Goal: Information Seeking & Learning: Learn about a topic

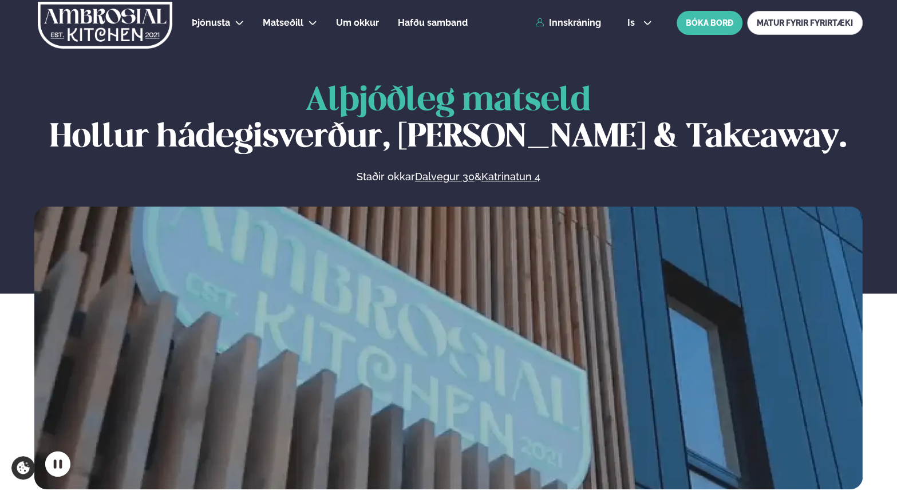
click at [302, 57] on link "Dalvegur 30" at bounding box center [308, 56] width 57 height 9
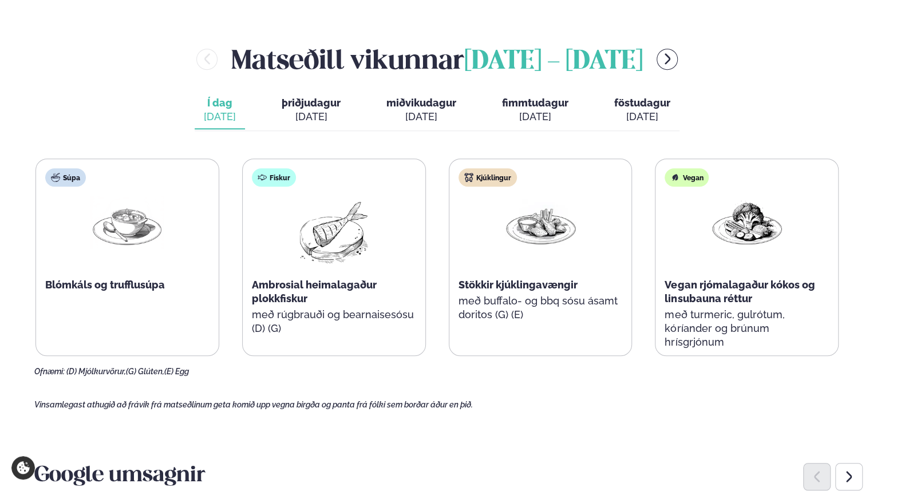
scroll to position [458, 0]
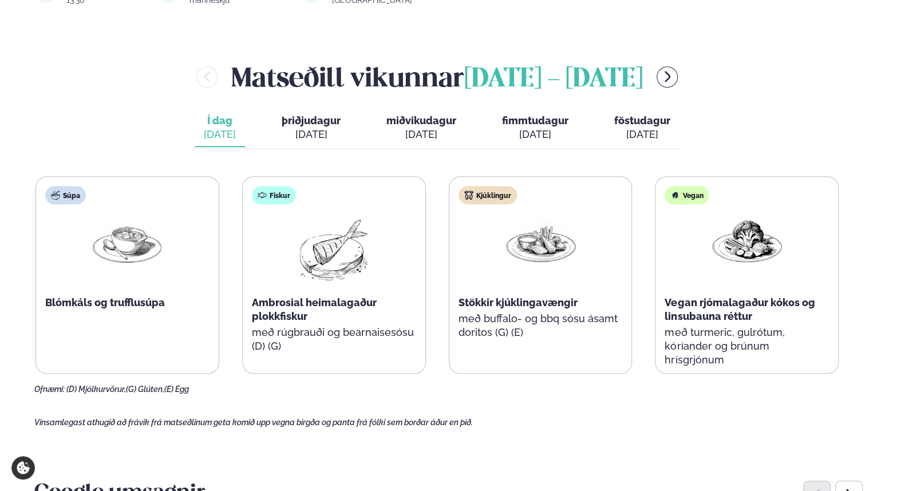
click at [327, 128] on div "[DATE]" at bounding box center [311, 135] width 59 height 14
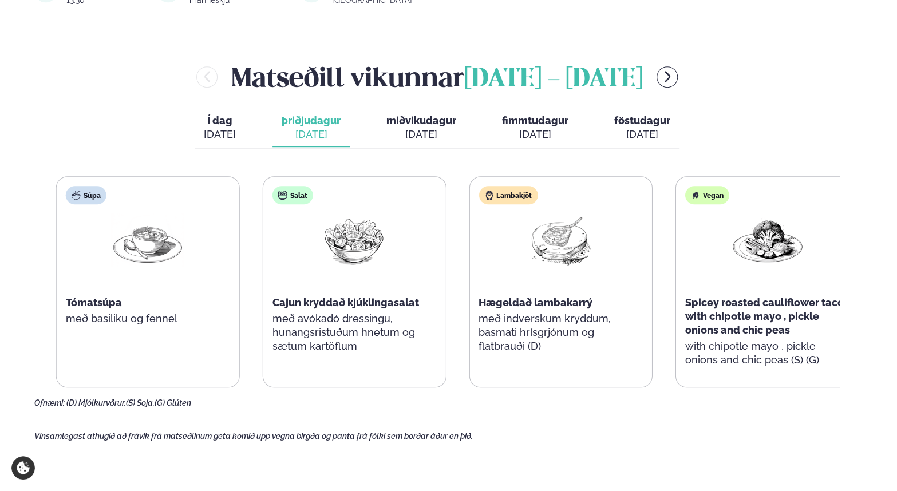
click at [430, 296] on div "Cajun kryddað kjúklingasalat" at bounding box center [354, 303] width 164 height 14
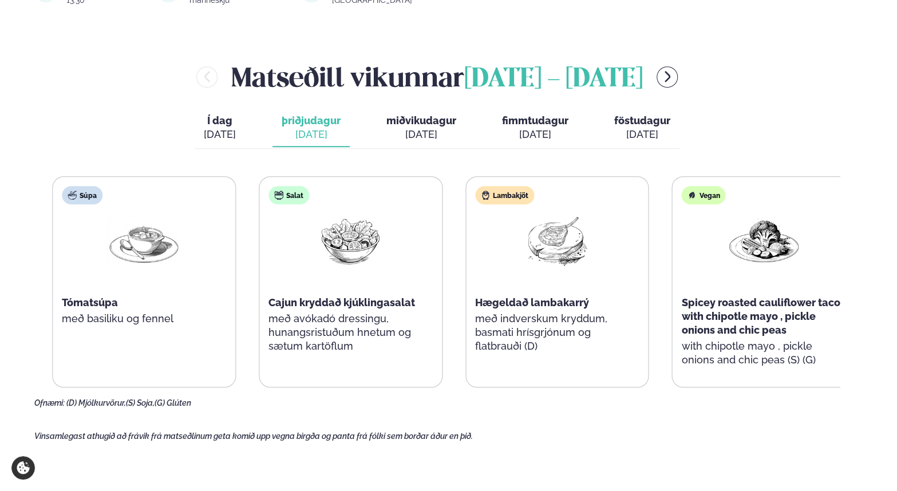
click at [285, 284] on div "Salat Cajun kryddað kjúklingasalat með avókadó dressingu, hunangsristuðum hnetu…" at bounding box center [350, 275] width 183 height 197
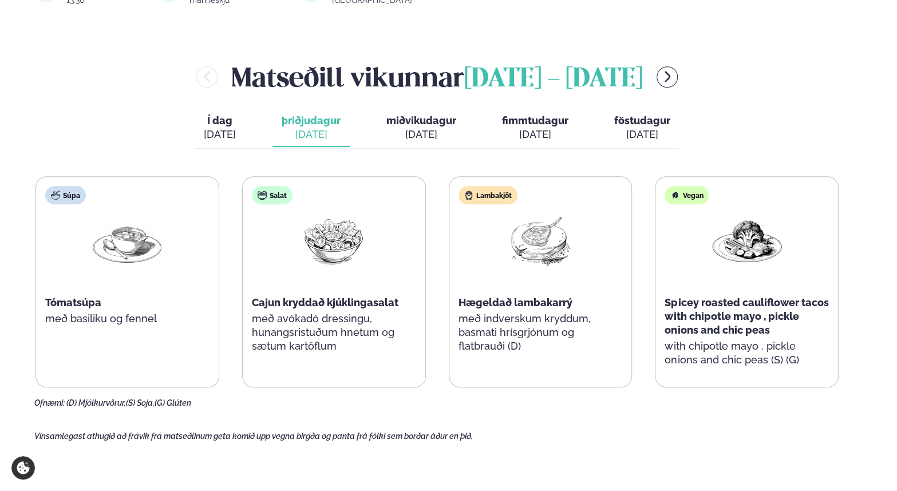
click at [277, 297] on span "Cajun kryddað kjúklingasalat" at bounding box center [325, 303] width 147 height 12
click at [66, 297] on span "Tómatsúpa" at bounding box center [73, 303] width 56 height 12
click at [444, 128] on div "[DATE]" at bounding box center [421, 135] width 70 height 14
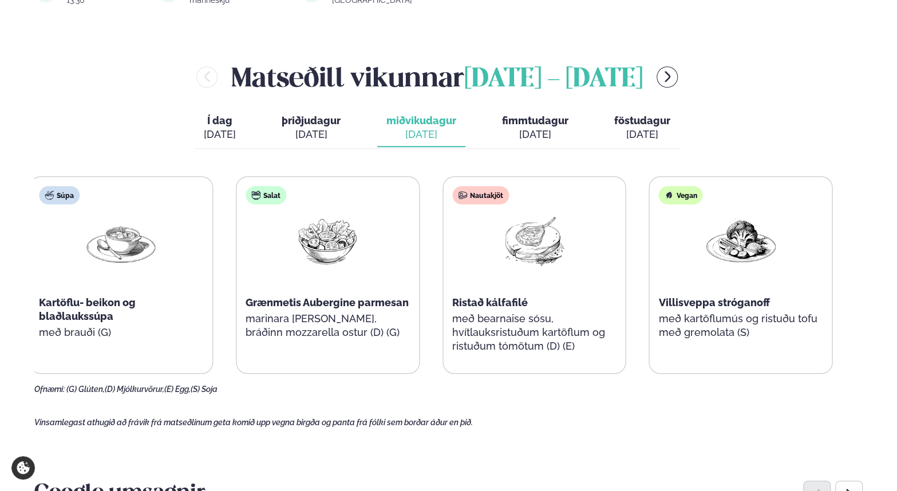
click at [521, 297] on span "Ristað kálfafilé" at bounding box center [490, 303] width 76 height 12
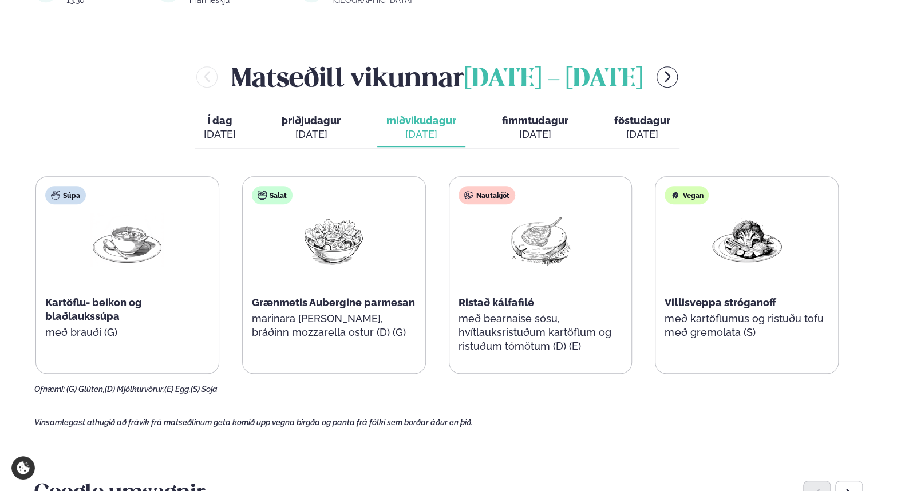
click at [337, 129] on div "[DATE]" at bounding box center [311, 135] width 59 height 14
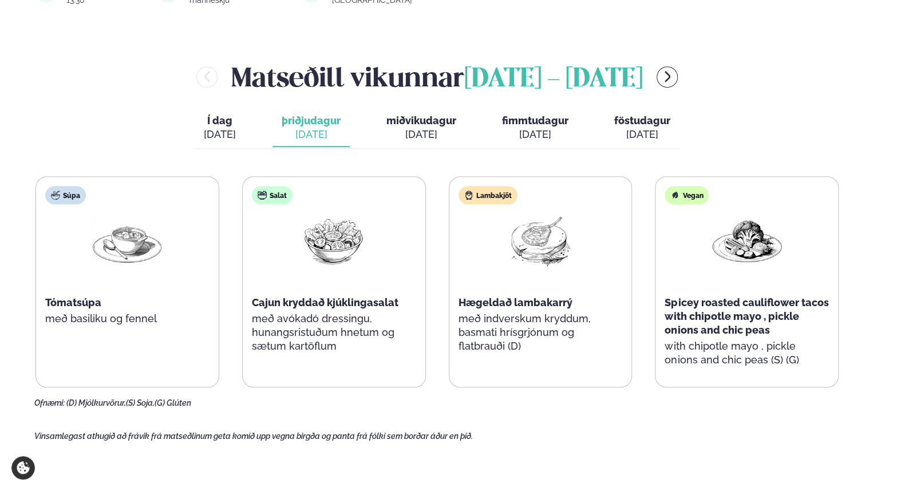
click at [397, 114] on span "miðvikudagur" at bounding box center [421, 120] width 70 height 12
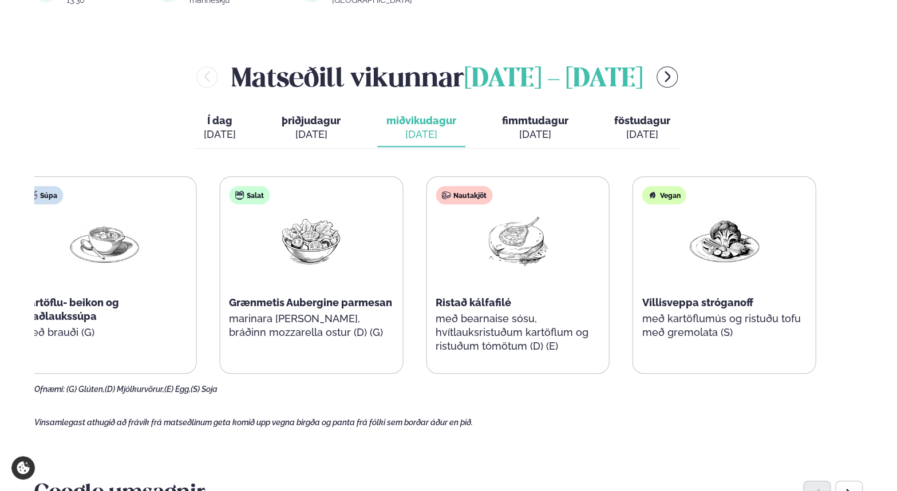
click at [139, 288] on div "Súpa Kartöflu- beikon og blaðlaukssúpa með brauði (G)" at bounding box center [104, 268] width 183 height 183
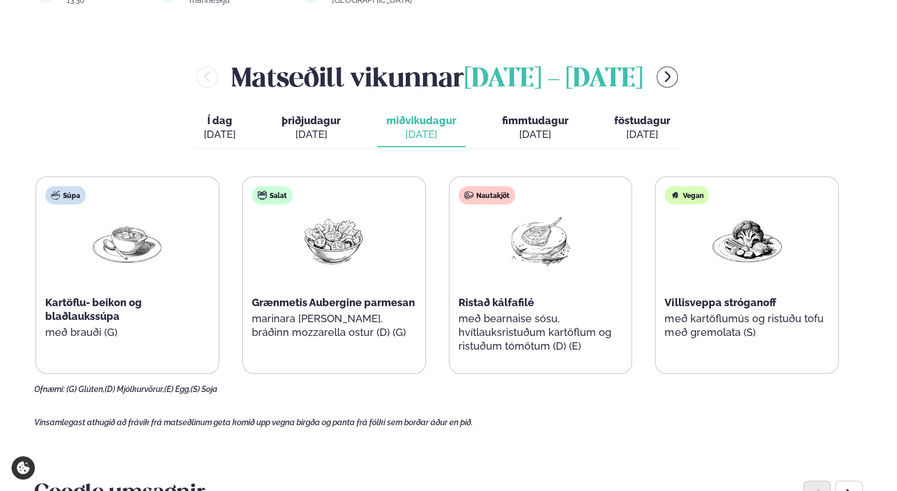
click at [537, 114] on span "fimmtudagur" at bounding box center [535, 120] width 66 height 12
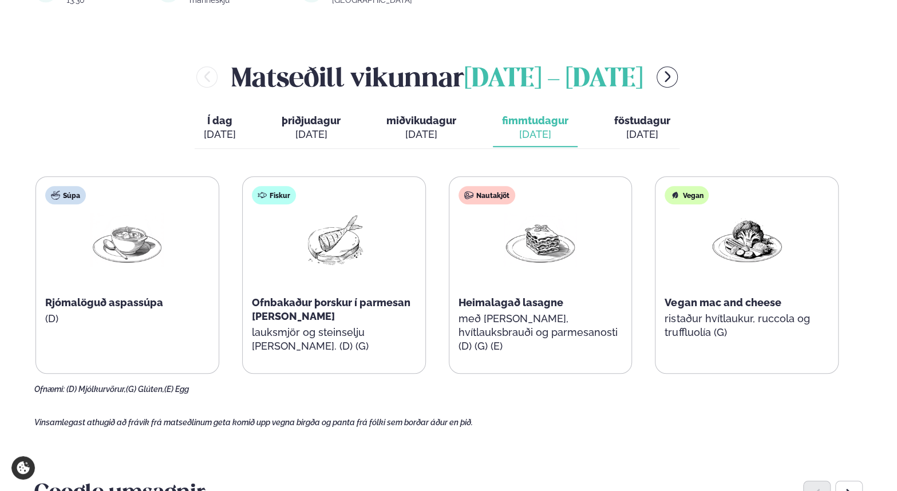
click at [539, 248] on img at bounding box center [540, 240] width 73 height 53
click at [625, 128] on div "[DATE]" at bounding box center [642, 135] width 56 height 14
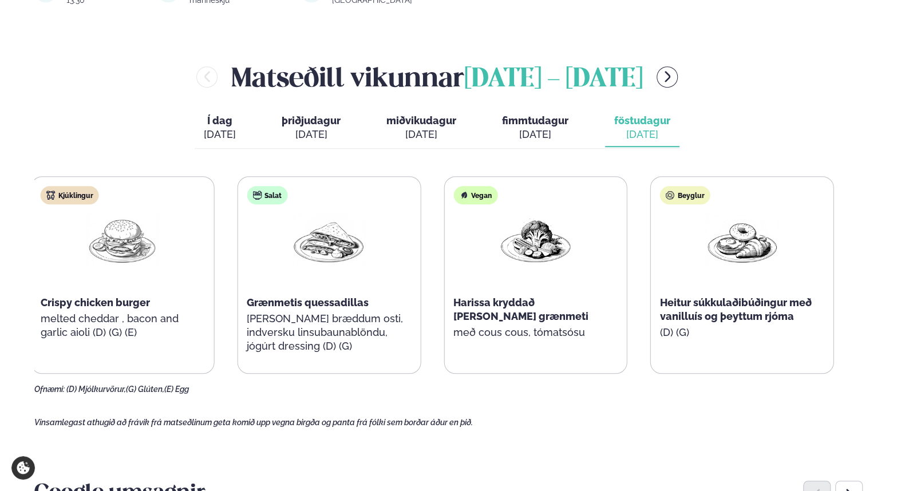
click at [529, 310] on div "Harissa kryddað [PERSON_NAME] grænmeti" at bounding box center [535, 309] width 164 height 27
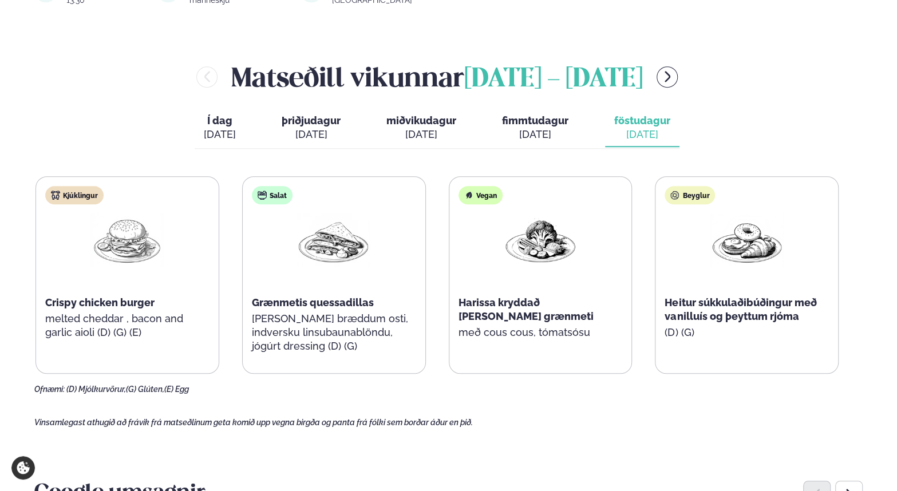
click at [128, 297] on span "Crispy chicken burger" at bounding box center [99, 303] width 109 height 12
click at [533, 114] on span "fimmtudagur" at bounding box center [535, 120] width 66 height 12
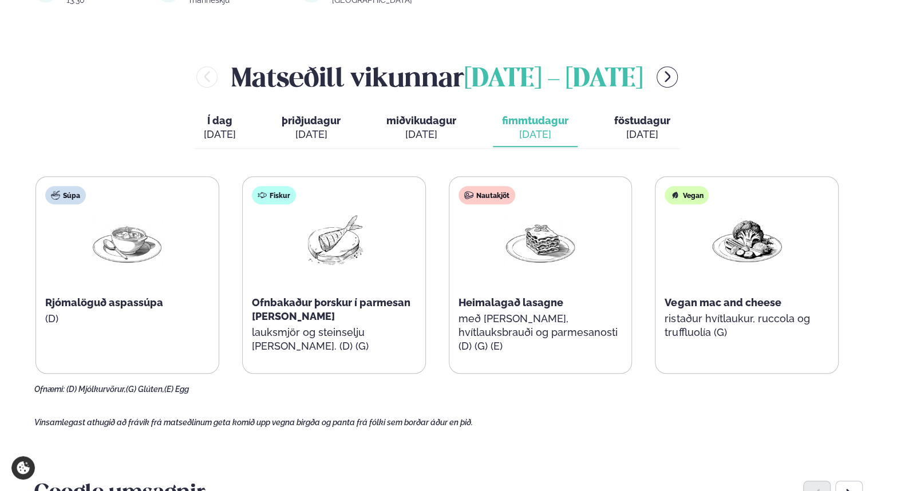
click at [405, 109] on button "miðvikudagur mið. [DATE]" at bounding box center [421, 128] width 88 height 38
